Goal: Transaction & Acquisition: Purchase product/service

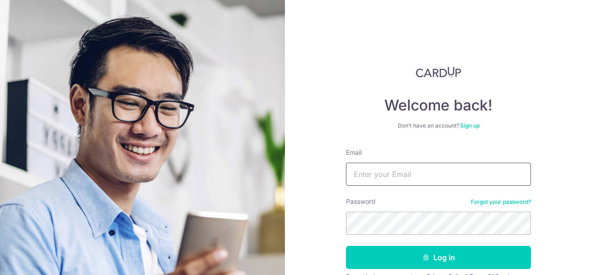
click at [386, 171] on input "Email" at bounding box center [438, 174] width 185 height 23
type input "vtagami09@yahoo.com"
click at [346, 246] on button "Log in" at bounding box center [438, 257] width 185 height 23
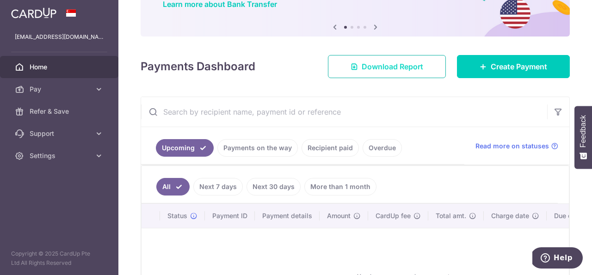
scroll to position [81, 0]
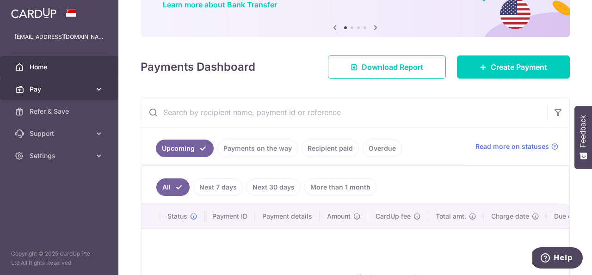
click at [73, 92] on span "Pay" at bounding box center [60, 89] width 61 height 9
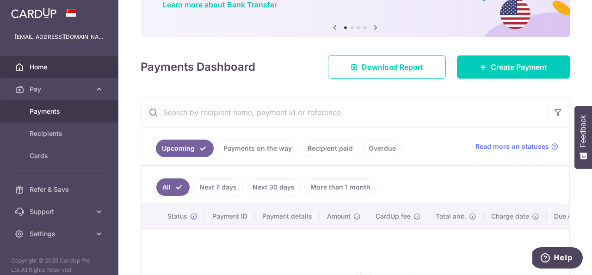
click at [54, 111] on span "Payments" at bounding box center [60, 111] width 61 height 9
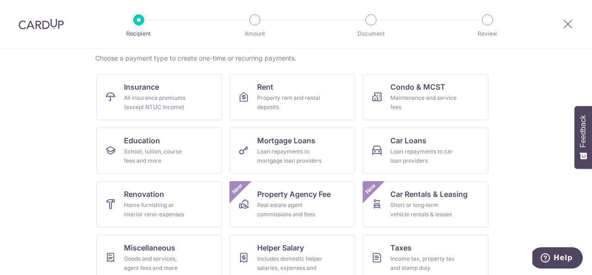
scroll to position [71, 0]
click at [146, 142] on span "Education" at bounding box center [142, 140] width 36 height 11
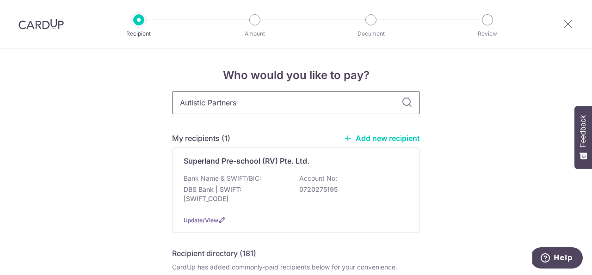
type input "Autistic Partners"
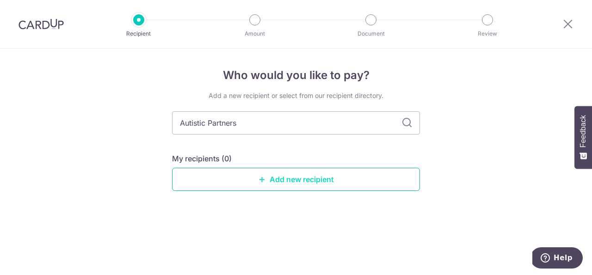
click at [266, 178] on link "Add new recipient" at bounding box center [296, 179] width 248 height 23
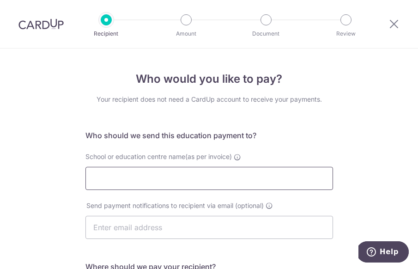
paste input "Autism Partnership Pte. Ltd."
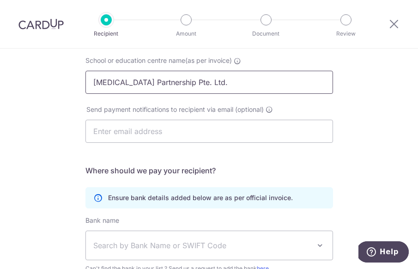
scroll to position [97, 0]
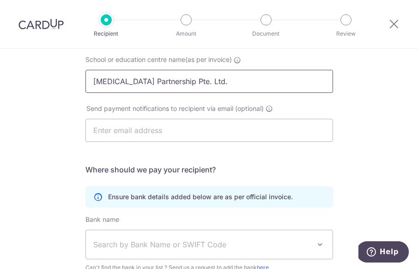
type input "Autism Partnership Pte. Ltd."
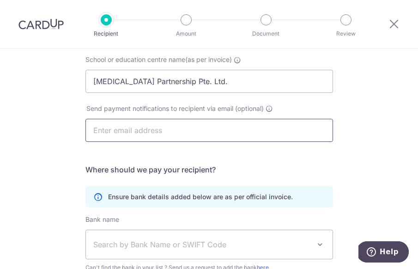
paste input "[EMAIL_ADDRESS][DOMAIN_NAME]"
type input "[EMAIL_ADDRESS][DOMAIN_NAME]"
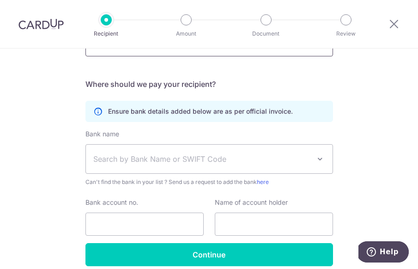
scroll to position [184, 0]
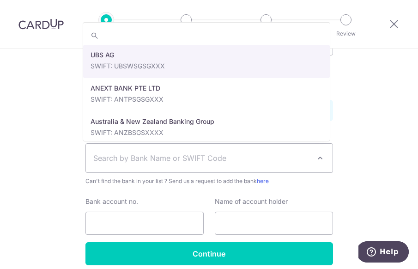
click at [191, 159] on span "Search by Bank Name or SWIFT Code" at bounding box center [201, 158] width 217 height 11
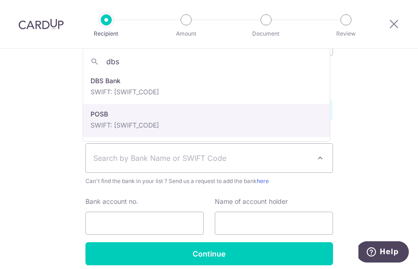
type input "dbs"
click at [129, 153] on span "Search by Bank Name or SWIFT Code" at bounding box center [201, 158] width 217 height 11
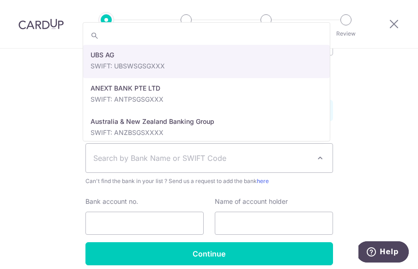
click at [111, 154] on span "Search by Bank Name or SWIFT Code" at bounding box center [201, 158] width 217 height 11
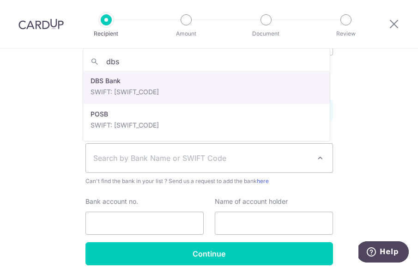
type input "dbs"
select select "6"
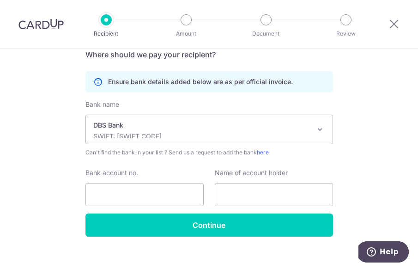
scroll to position [223, 0]
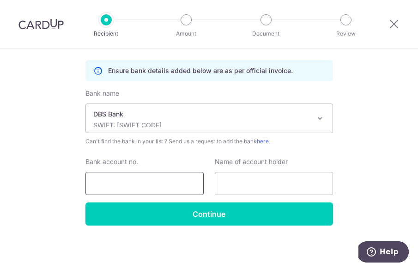
paste input "008-900393-3"
type input "008-900393-3"
click at [220, 182] on input "text" at bounding box center [274, 183] width 118 height 23
paste input "Autism Partnership Pte Ltd"
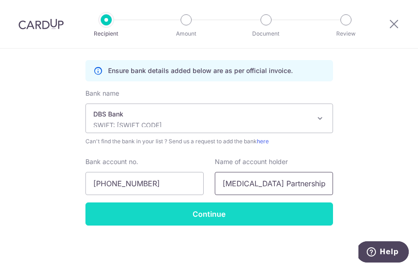
type input "Autism Partnership Pte Ltd"
click at [222, 214] on input "Continue" at bounding box center [210, 213] width 248 height 23
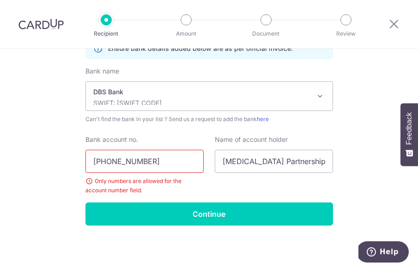
click at [110, 161] on input "008-900393-3" at bounding box center [145, 161] width 118 height 23
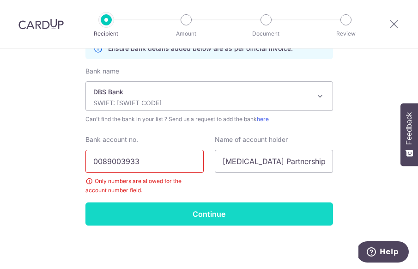
type input "0089003933"
click at [192, 220] on input "Continue" at bounding box center [210, 213] width 248 height 23
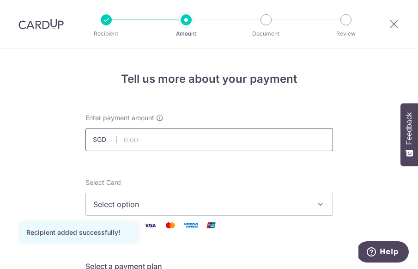
click at [172, 145] on input "text" at bounding box center [210, 139] width 248 height 23
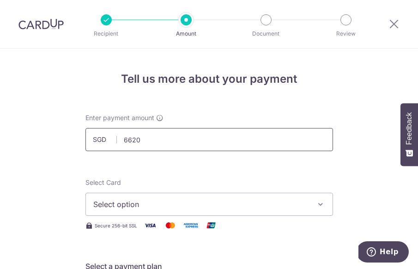
type input "6,620.00"
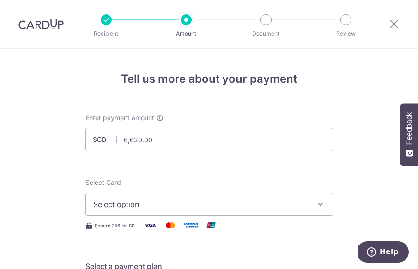
click at [186, 201] on span "Select option" at bounding box center [200, 204] width 215 height 11
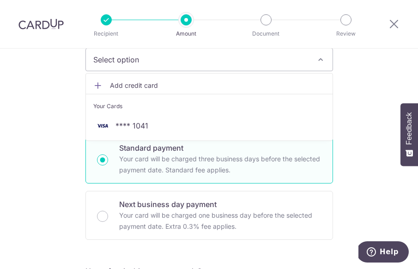
scroll to position [149, 0]
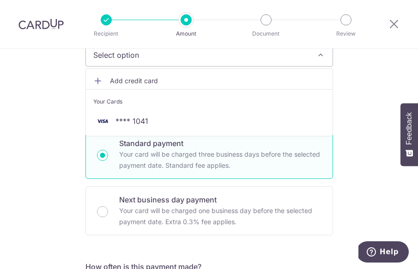
click at [215, 165] on p "Your card will be charged three business days before the selected payment date.…" at bounding box center [220, 160] width 202 height 22
click at [108, 161] on input "Standard payment Your card will be charged three business days before the selec…" at bounding box center [102, 155] width 11 height 11
radio input "true"
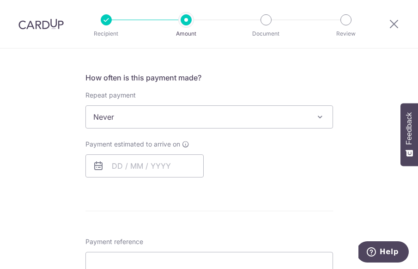
scroll to position [345, 0]
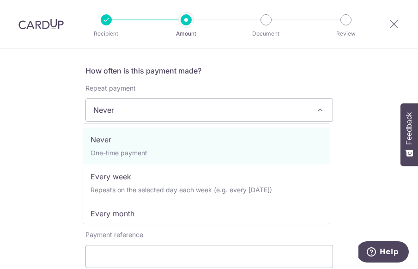
click at [244, 112] on span "Never" at bounding box center [209, 110] width 247 height 22
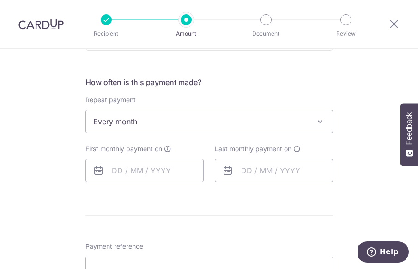
scroll to position [327, 0]
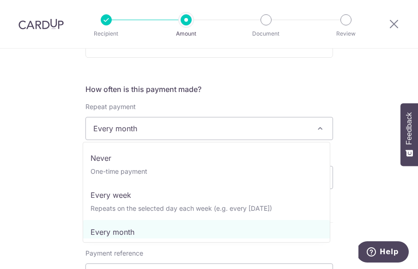
click at [198, 129] on span "Every month" at bounding box center [209, 128] width 247 height 22
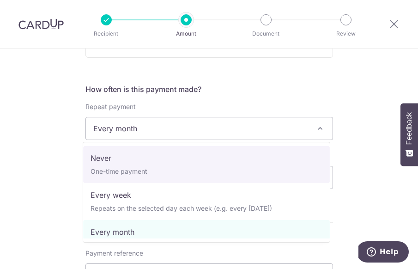
select select "1"
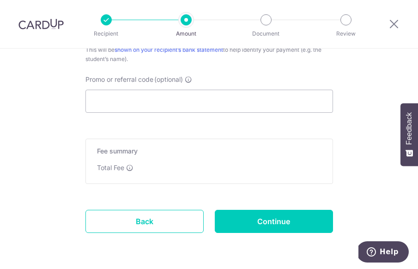
scroll to position [570, 0]
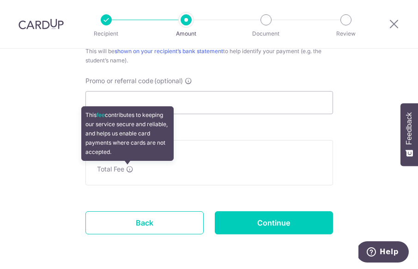
click at [126, 169] on icon at bounding box center [129, 168] width 7 height 7
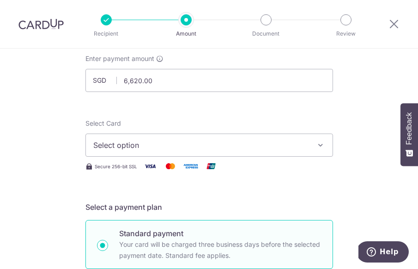
scroll to position [55, 0]
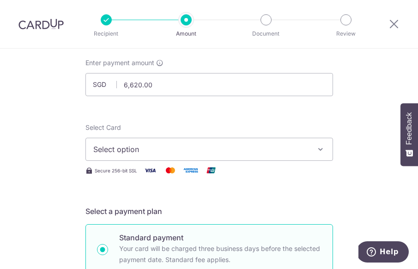
click at [181, 145] on span "Select option" at bounding box center [200, 149] width 215 height 11
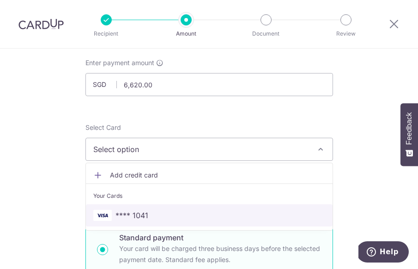
click at [130, 215] on span "**** 1041" at bounding box center [132, 215] width 33 height 11
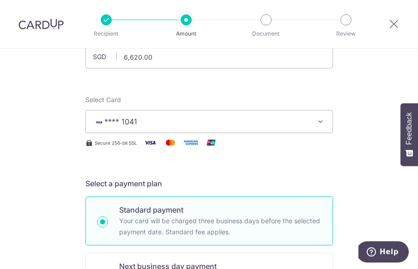
scroll to position [81, 0]
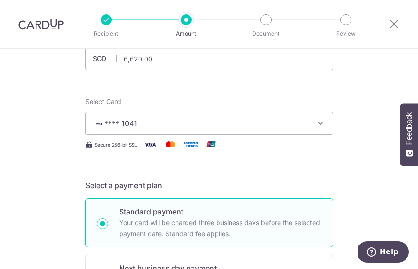
click at [307, 123] on button "**** 1041" at bounding box center [210, 123] width 248 height 23
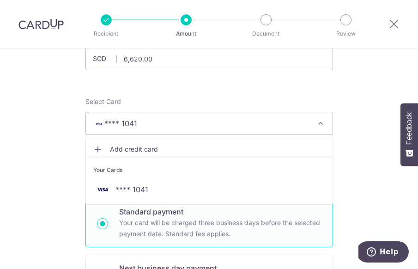
click at [99, 150] on icon at bounding box center [97, 149] width 9 height 9
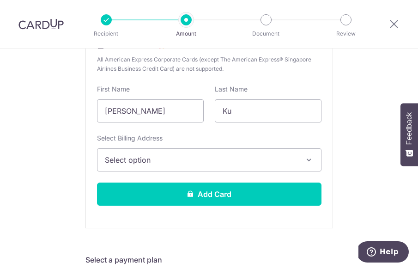
scroll to position [268, 0]
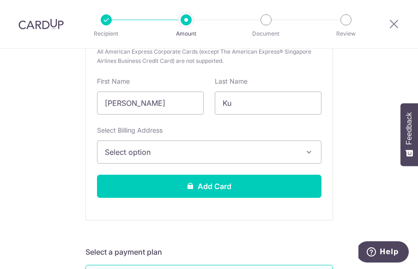
click at [259, 147] on span "Select option" at bounding box center [201, 152] width 192 height 11
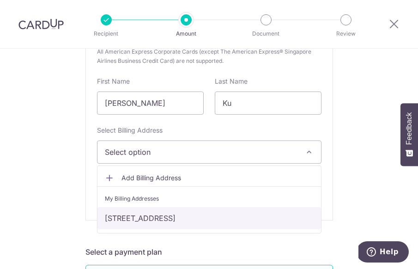
click at [209, 216] on link "[STREET_ADDRESS]" at bounding box center [210, 218] width 224 height 22
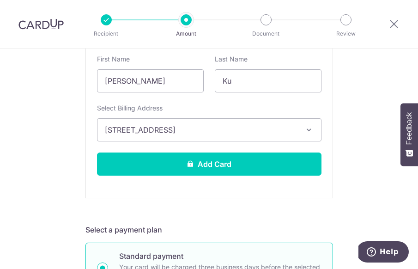
scroll to position [294, 0]
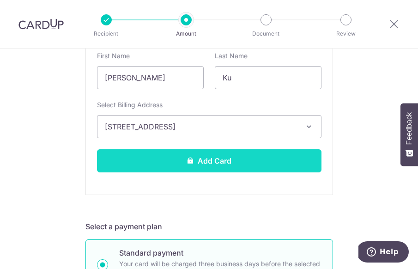
click at [208, 163] on button "Add Card" at bounding box center [209, 160] width 225 height 23
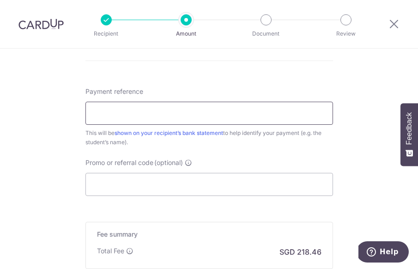
scroll to position [502, 0]
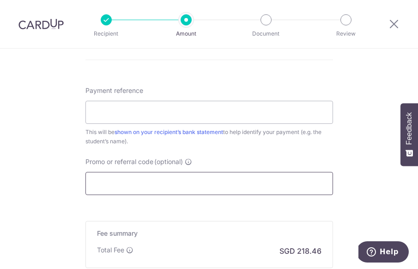
click at [159, 184] on input "Promo or referral code (optional)" at bounding box center [210, 183] width 248 height 23
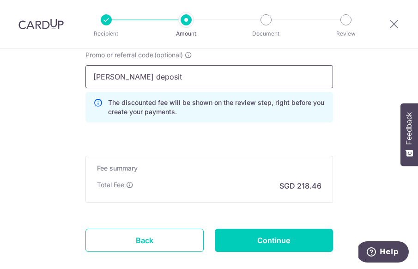
scroll to position [600, 0]
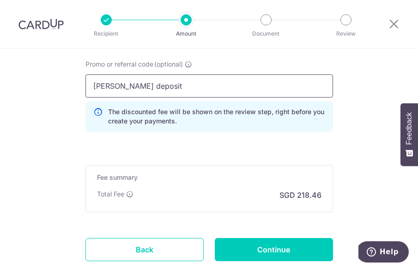
type input "[PERSON_NAME] deposit"
